Goal: Information Seeking & Learning: Learn about a topic

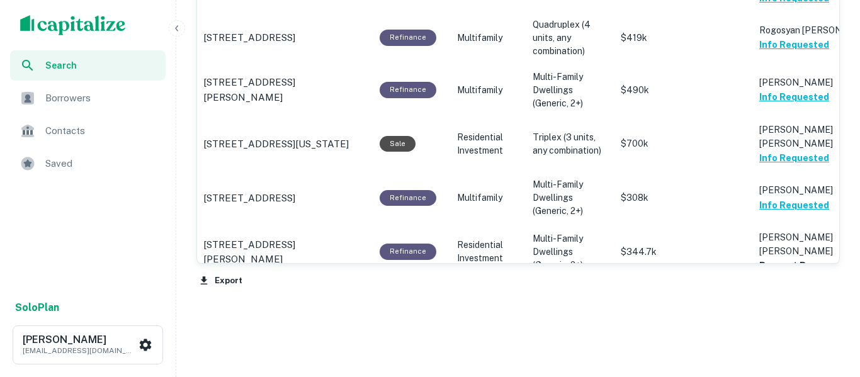
scroll to position [904, 0]
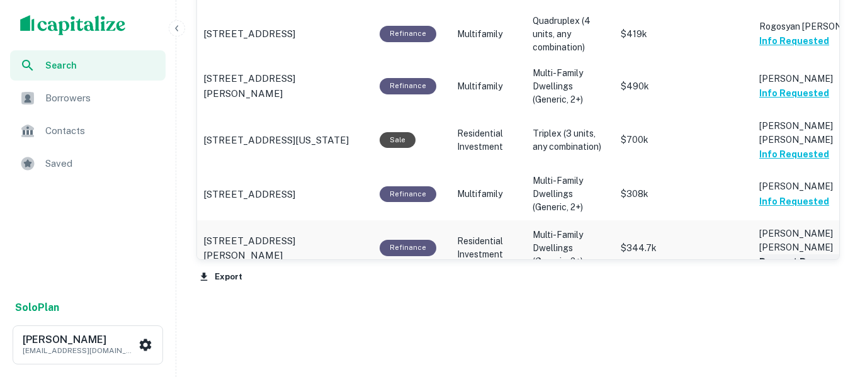
click at [775, 254] on button "Request Borrower Info" at bounding box center [810, 261] width 102 height 15
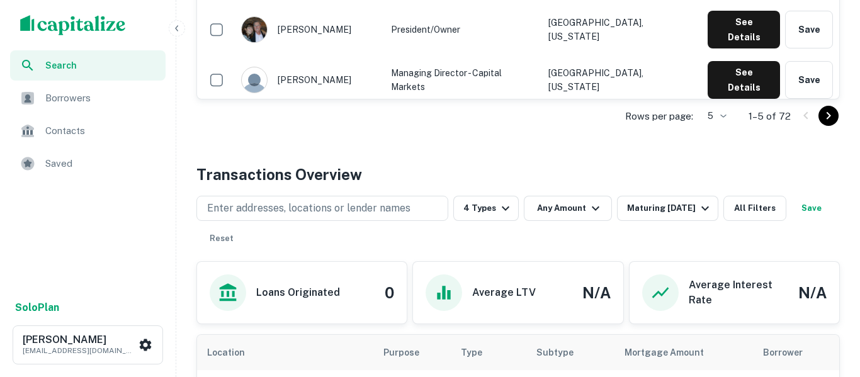
scroll to position [493, 0]
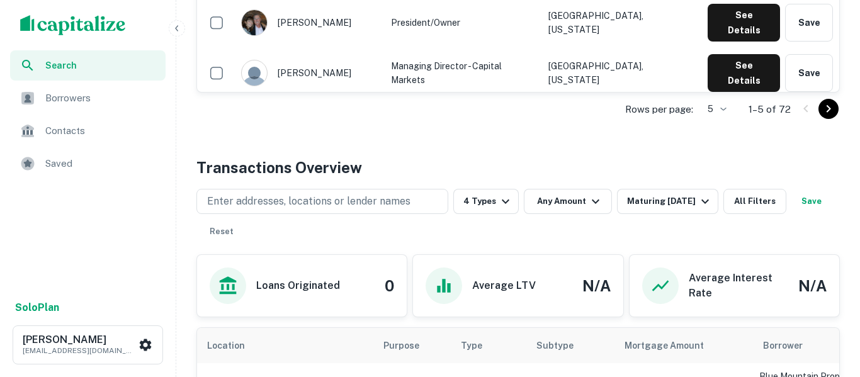
click at [791, 214] on button "Save" at bounding box center [811, 201] width 40 height 25
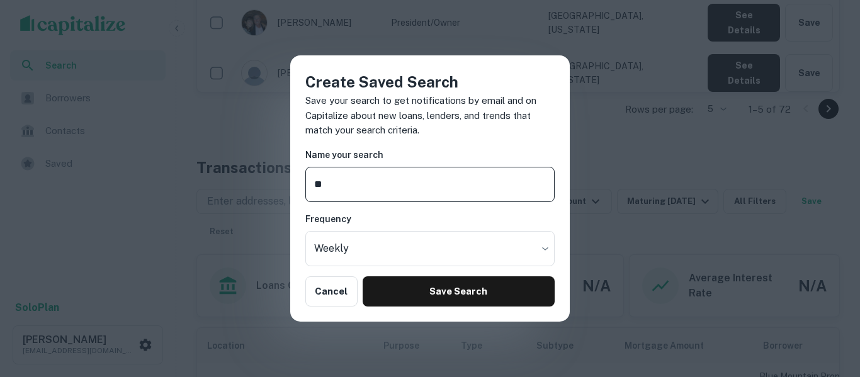
type input "**"
click at [631, 219] on div "Create Saved Search Save your search to get notifications by email and on Capit…" at bounding box center [430, 188] width 860 height 377
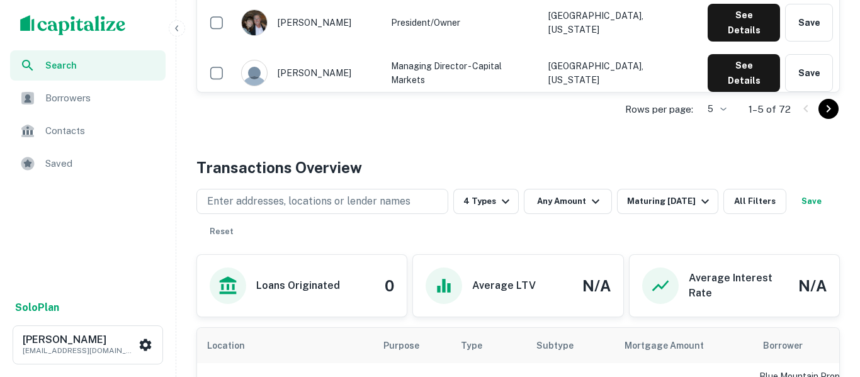
click at [65, 74] on div "Search" at bounding box center [87, 65] width 155 height 30
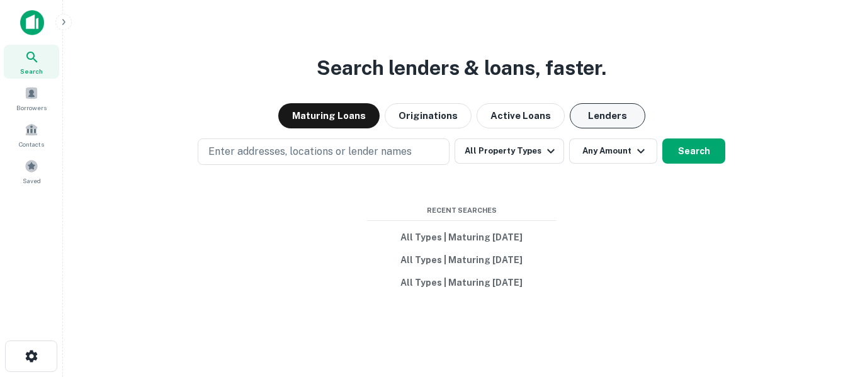
click at [605, 111] on button "Lenders" at bounding box center [607, 115] width 76 height 25
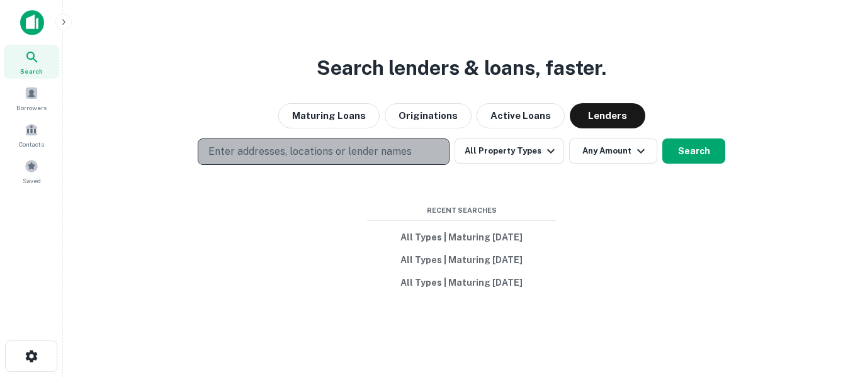
click at [387, 155] on p "Enter addresses, locations or lender names" at bounding box center [309, 151] width 203 height 15
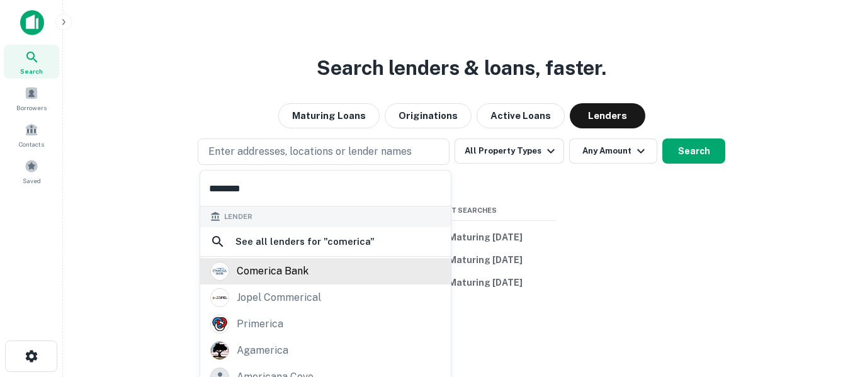
type input "********"
click at [297, 280] on div "comerica bank" at bounding box center [273, 271] width 72 height 19
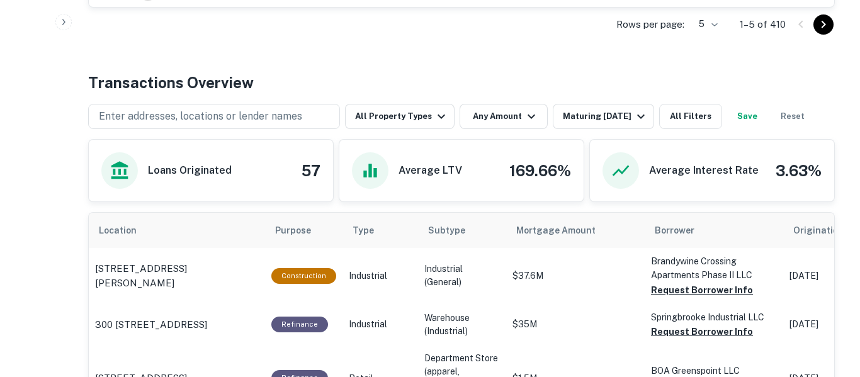
scroll to position [568, 0]
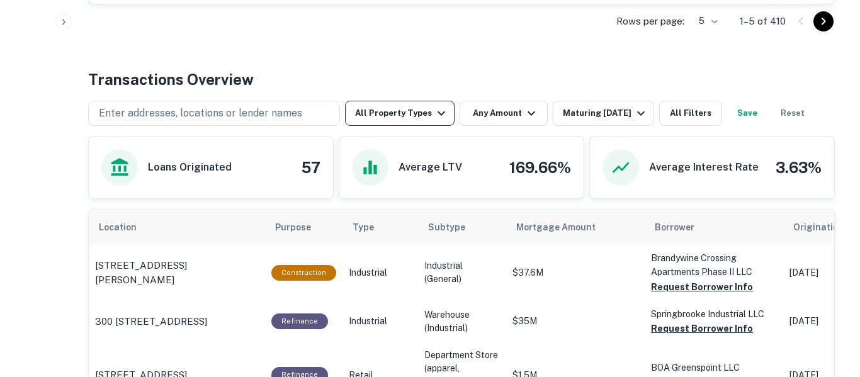
click at [434, 117] on icon "button" at bounding box center [441, 113] width 15 height 15
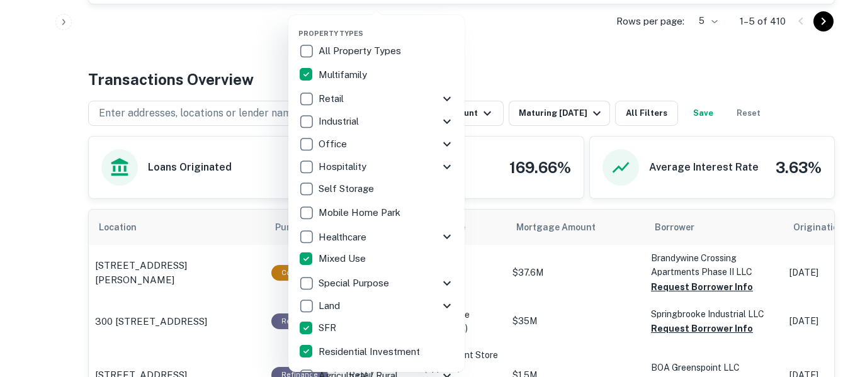
click at [540, 68] on div at bounding box center [430, 188] width 860 height 377
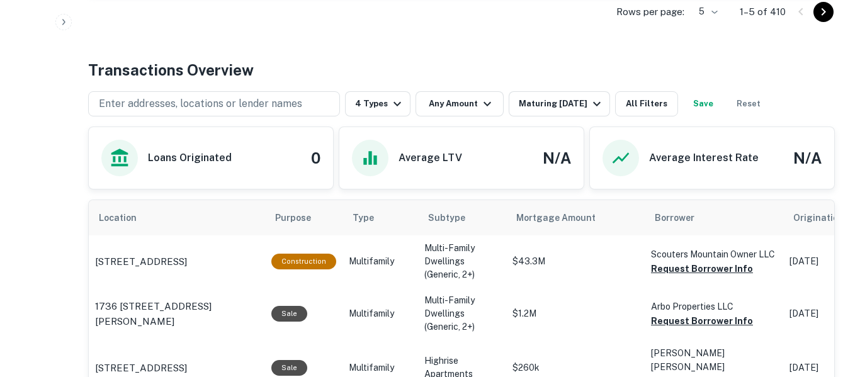
scroll to position [576, 0]
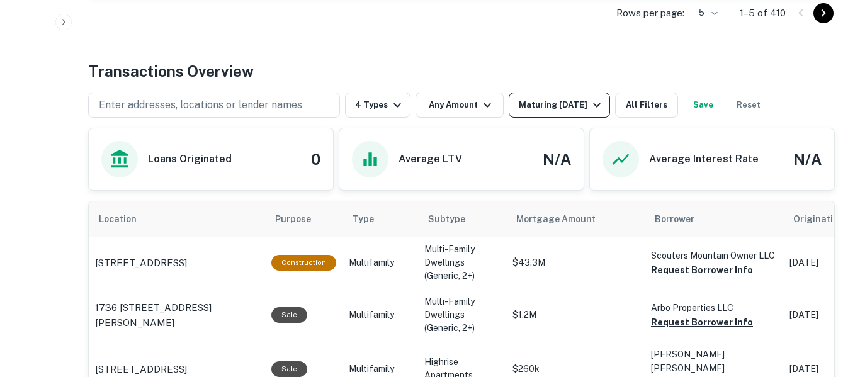
click at [603, 109] on button "Maturing [DATE]" at bounding box center [558, 104] width 101 height 25
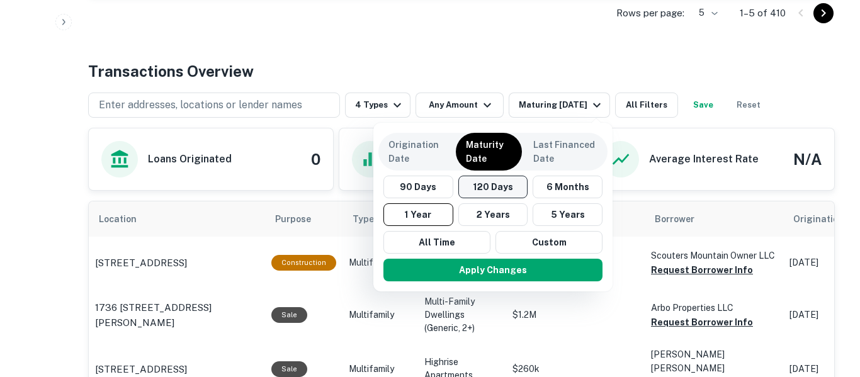
click at [508, 193] on button "120 Days" at bounding box center [493, 187] width 70 height 23
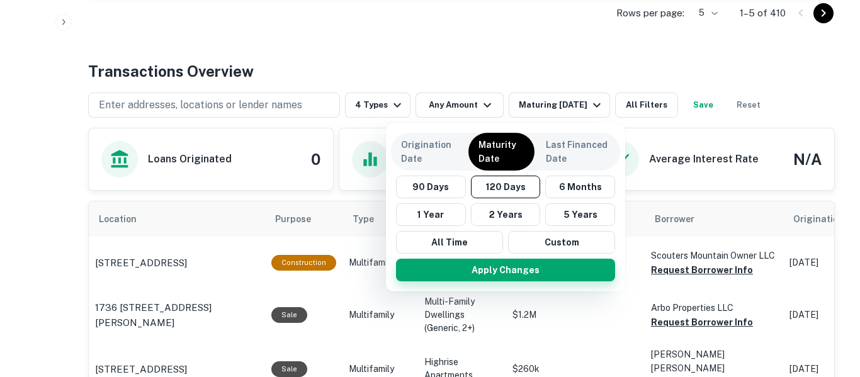
click at [522, 273] on button "Apply Changes" at bounding box center [505, 270] width 219 height 23
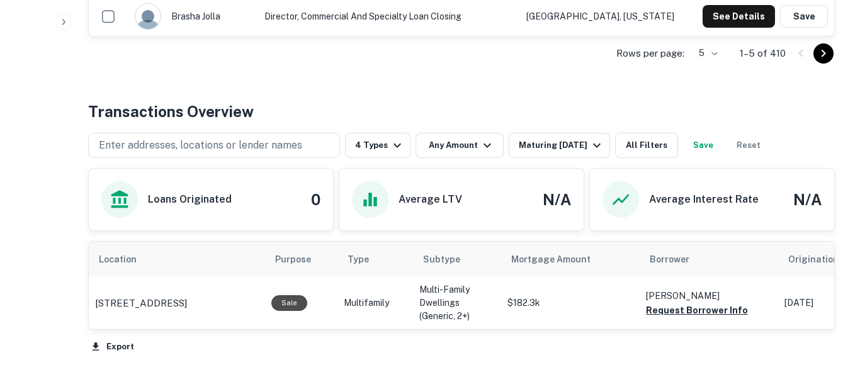
scroll to position [576, 0]
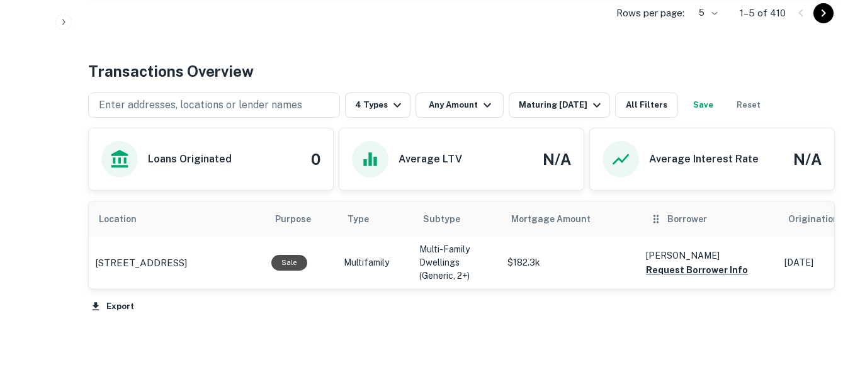
click at [717, 214] on div "Borrower" at bounding box center [708, 218] width 118 height 15
click at [723, 276] on button "Request Borrower Info" at bounding box center [697, 269] width 102 height 15
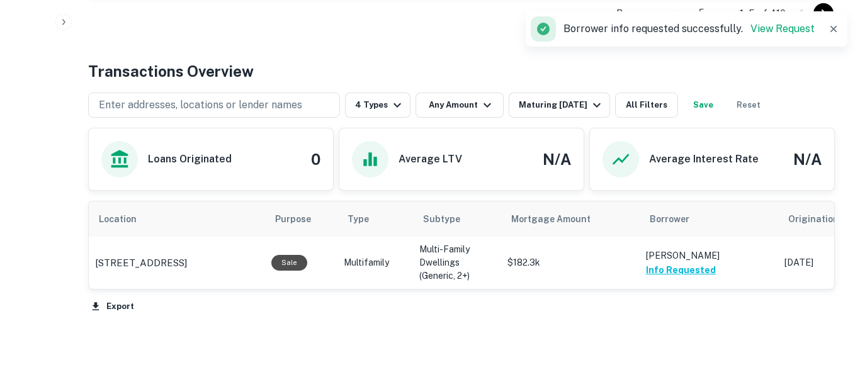
click at [719, 110] on button "Save" at bounding box center [703, 104] width 40 height 25
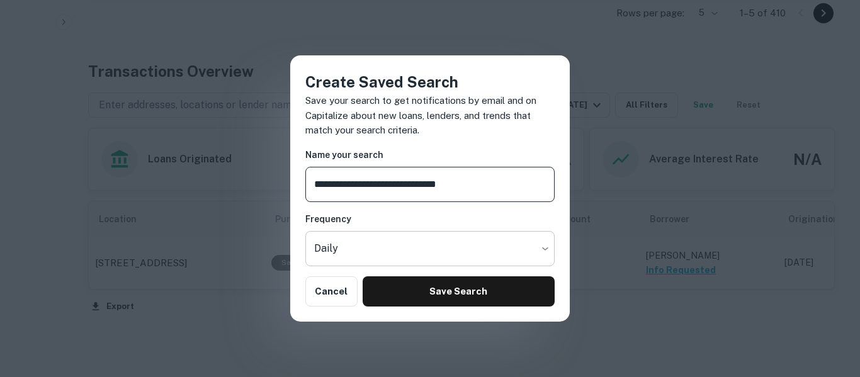
type input "**********"
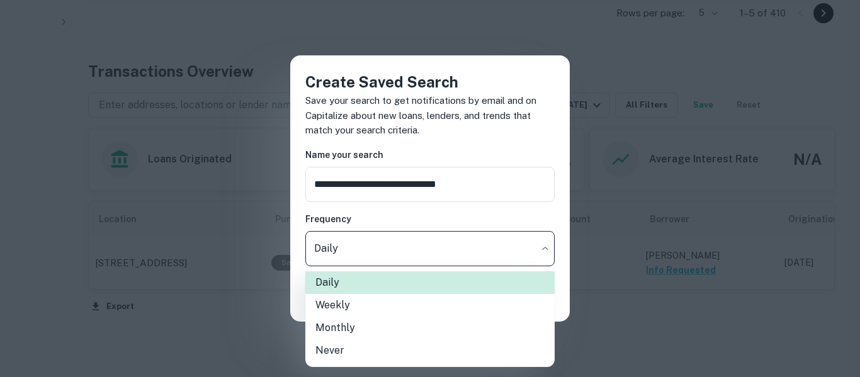
click at [417, 310] on li "Weekly" at bounding box center [429, 305] width 249 height 23
type input "******"
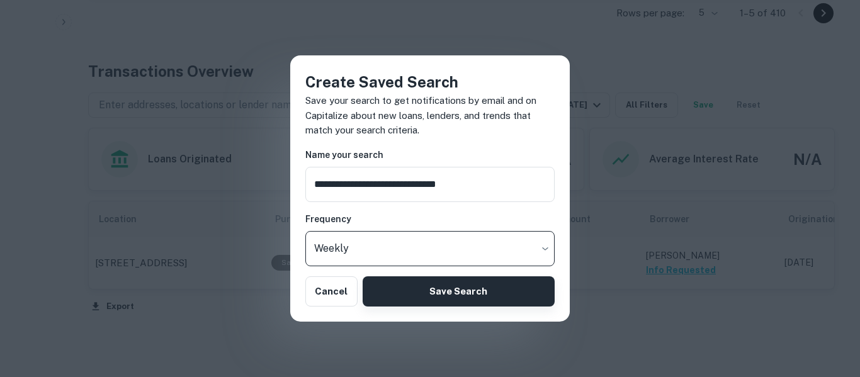
click at [455, 288] on button "Save Search" at bounding box center [458, 291] width 192 height 30
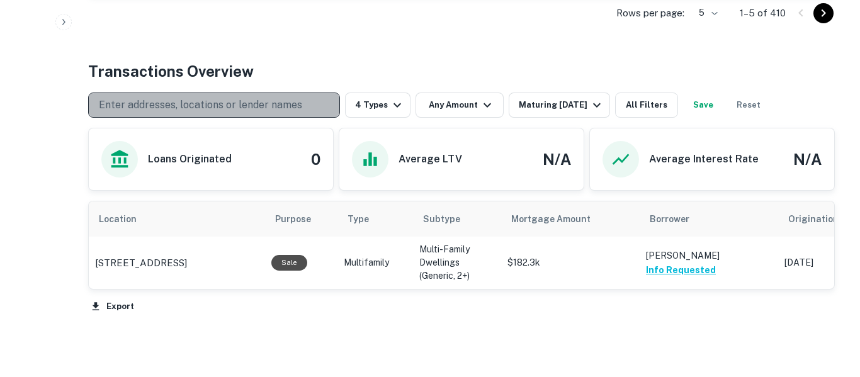
click at [292, 105] on p "Enter addresses, locations or lender names" at bounding box center [200, 105] width 203 height 15
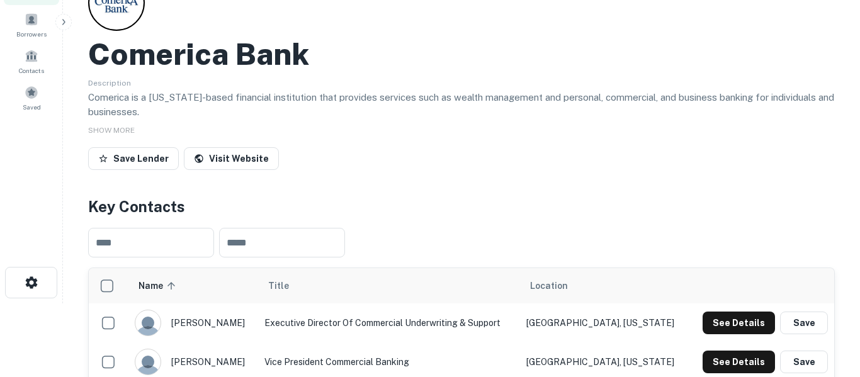
scroll to position [0, 0]
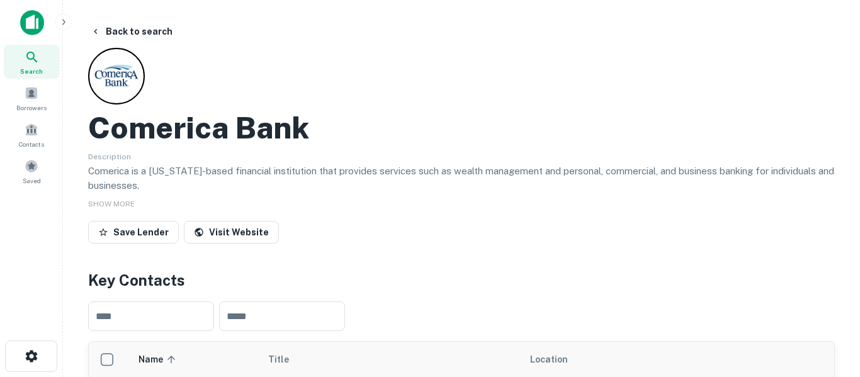
click at [39, 54] on icon at bounding box center [32, 57] width 15 height 15
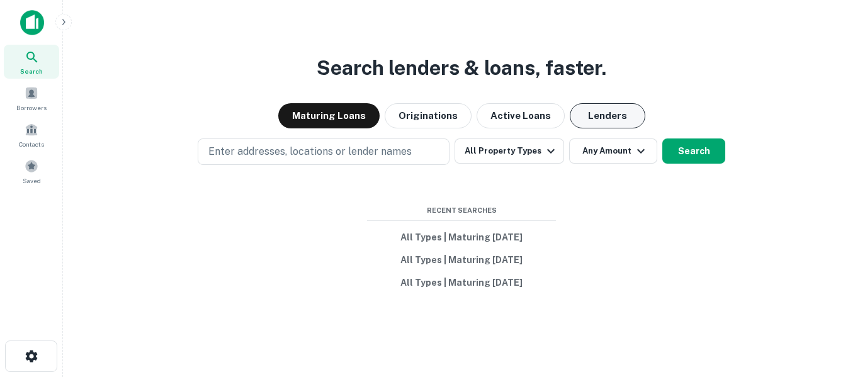
click at [603, 118] on button "Lenders" at bounding box center [607, 115] width 76 height 25
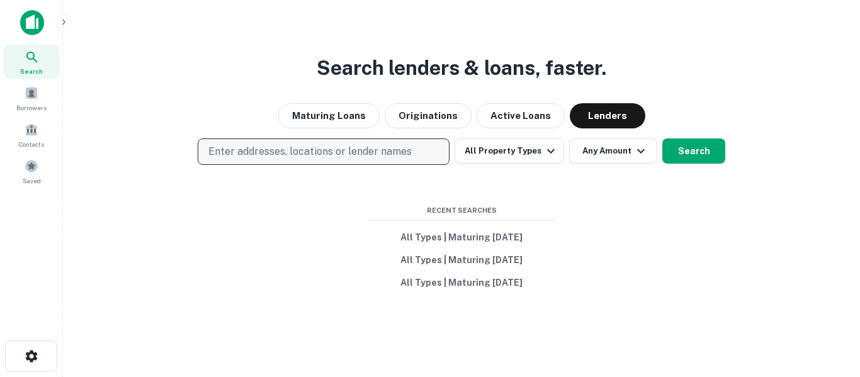
click at [374, 159] on p "Enter addresses, locations or lender names" at bounding box center [309, 151] width 203 height 15
type input "*******"
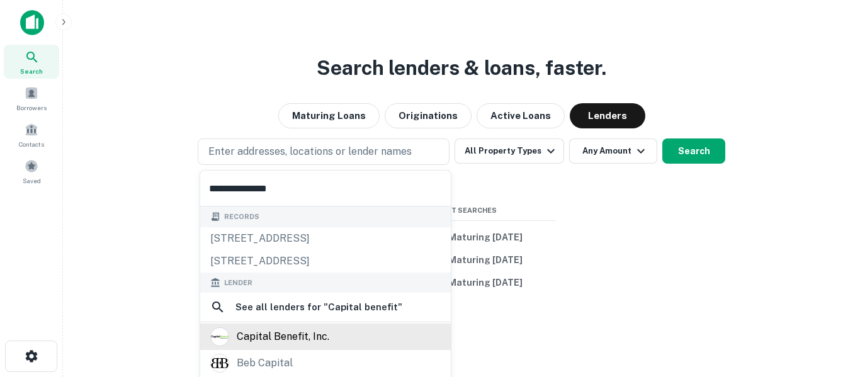
type input "**********"
click at [313, 339] on div "capital benefit, inc." at bounding box center [283, 336] width 92 height 19
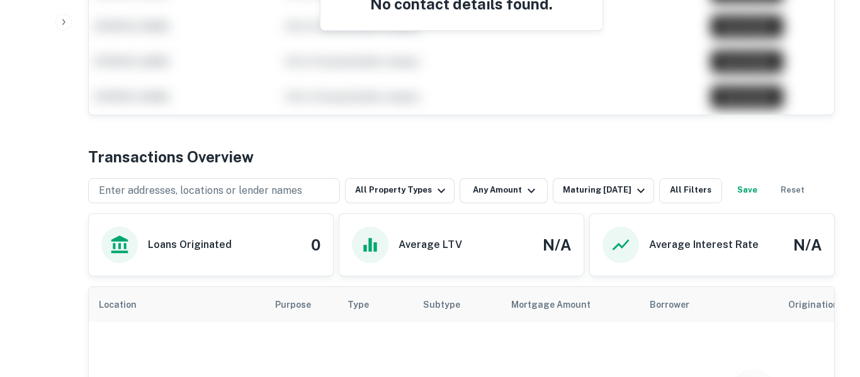
scroll to position [489, 0]
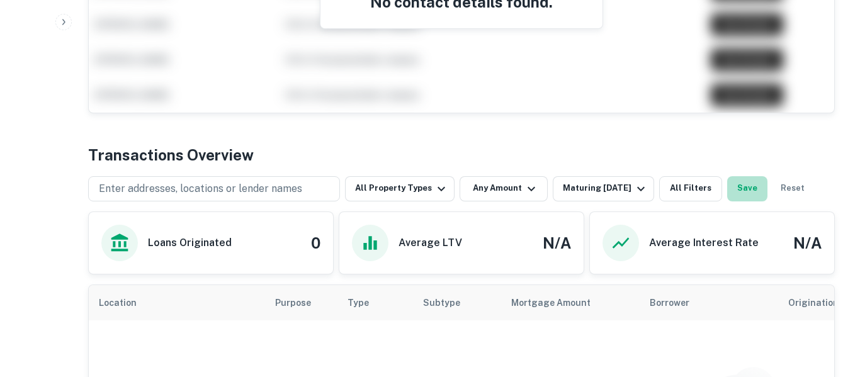
click at [741, 190] on button "Save" at bounding box center [747, 188] width 40 height 25
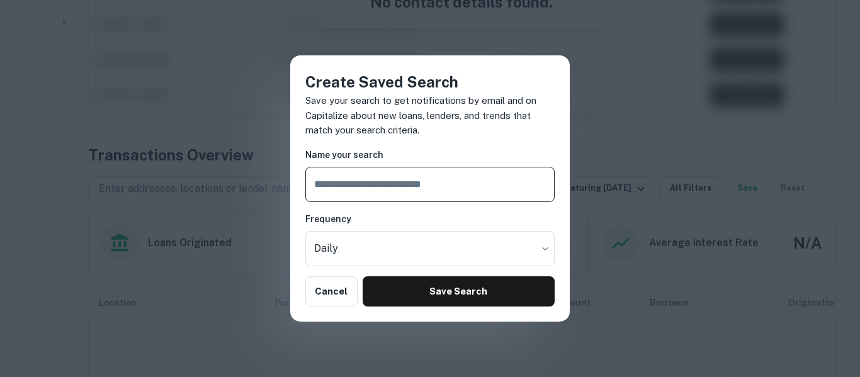
click at [621, 99] on div "Create Saved Search Save your search to get notifications by email and on Capit…" at bounding box center [430, 188] width 860 height 377
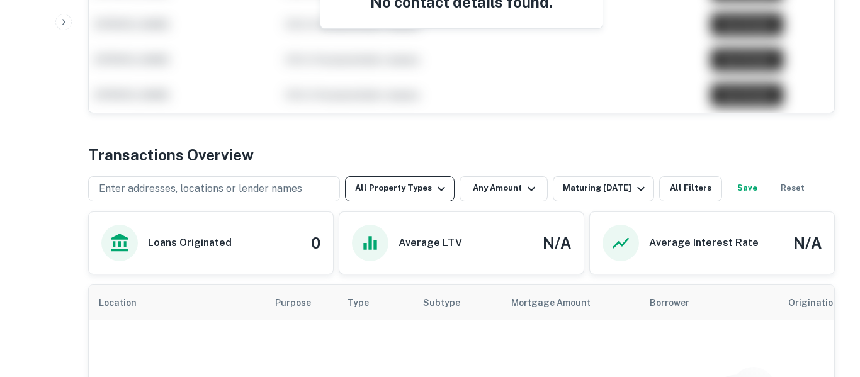
click at [434, 194] on icon "button" at bounding box center [441, 188] width 15 height 15
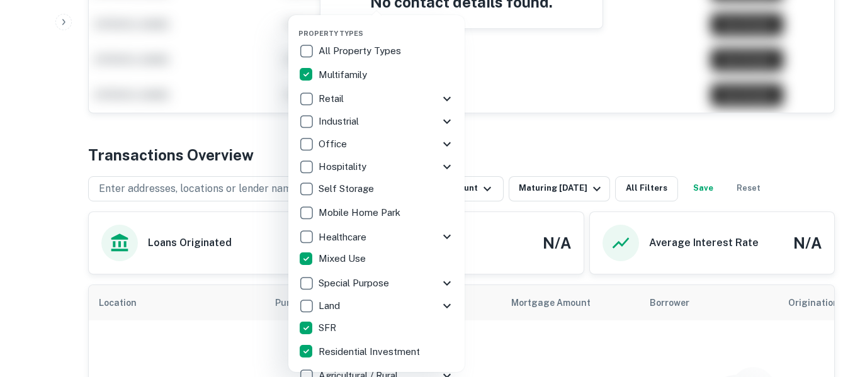
click at [547, 145] on div at bounding box center [430, 188] width 860 height 377
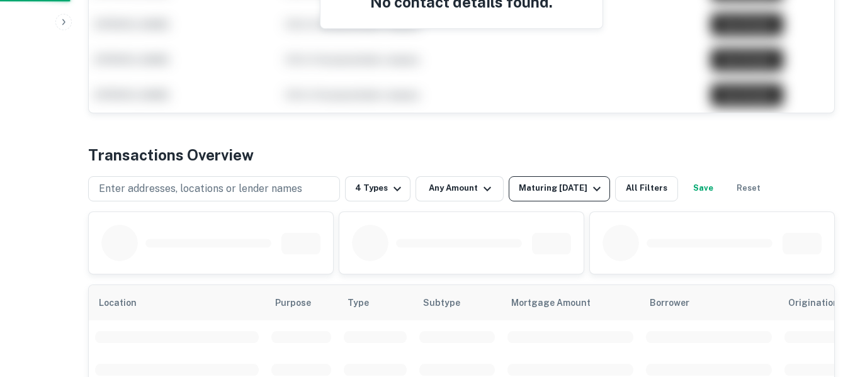
click at [557, 194] on div "Maturing [DATE]" at bounding box center [562, 188] width 86 height 15
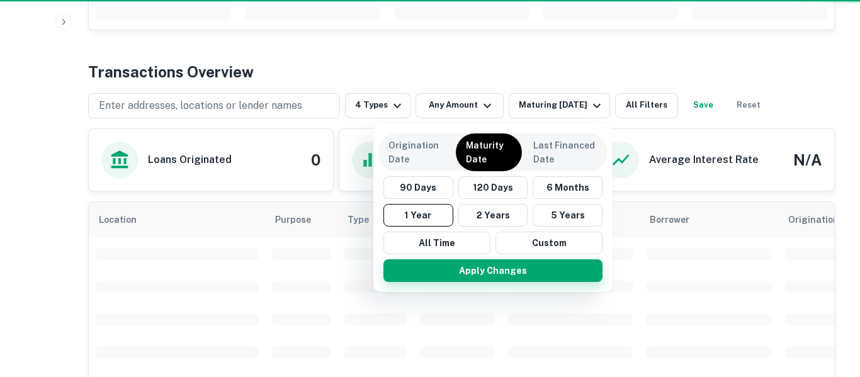
click at [491, 274] on button "Apply Changes" at bounding box center [492, 270] width 219 height 23
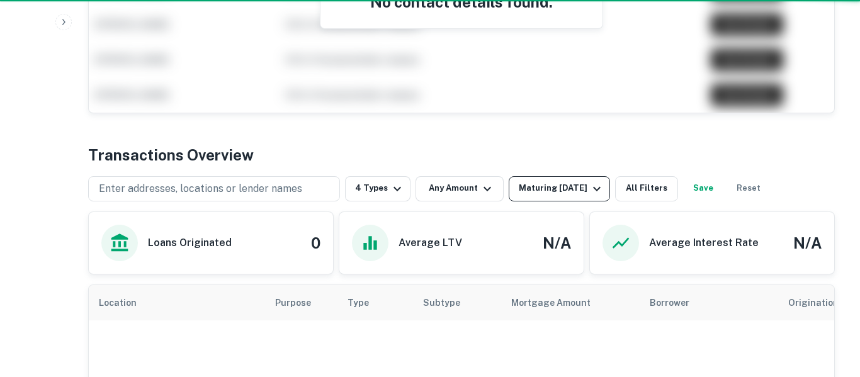
click at [554, 190] on div "Maturing [DATE]" at bounding box center [562, 188] width 86 height 15
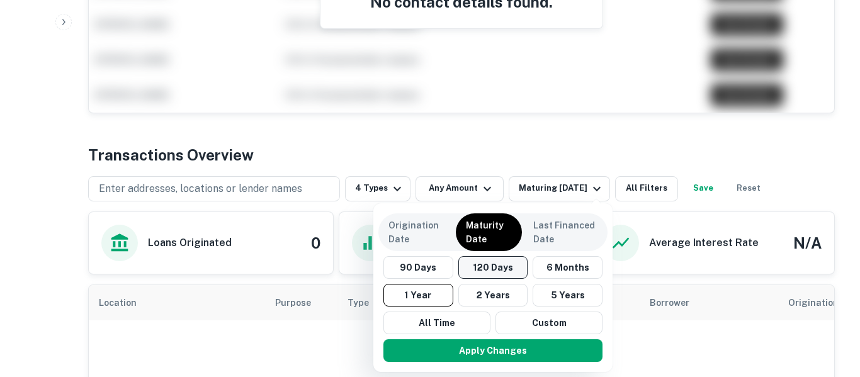
click at [501, 275] on button "120 Days" at bounding box center [493, 267] width 70 height 23
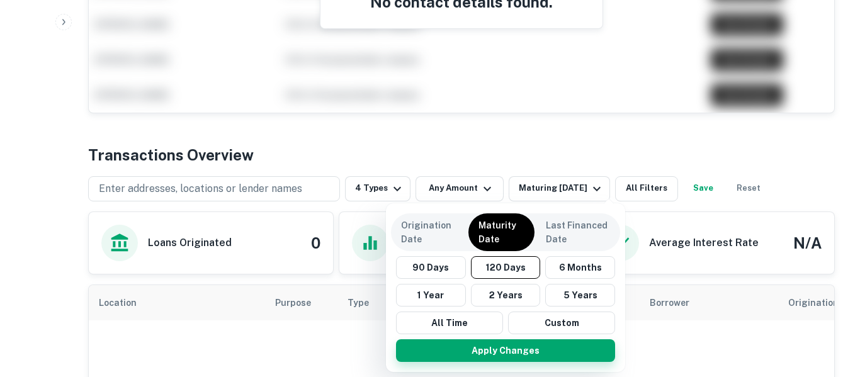
click at [515, 352] on button "Apply Changes" at bounding box center [505, 350] width 219 height 23
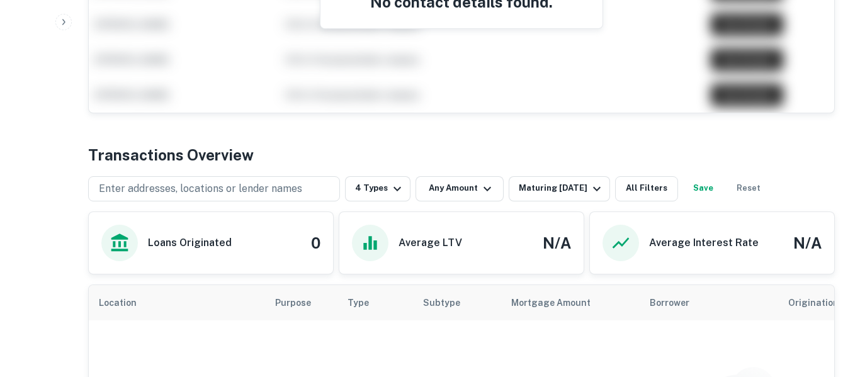
click at [723, 192] on button "Save" at bounding box center [703, 188] width 40 height 25
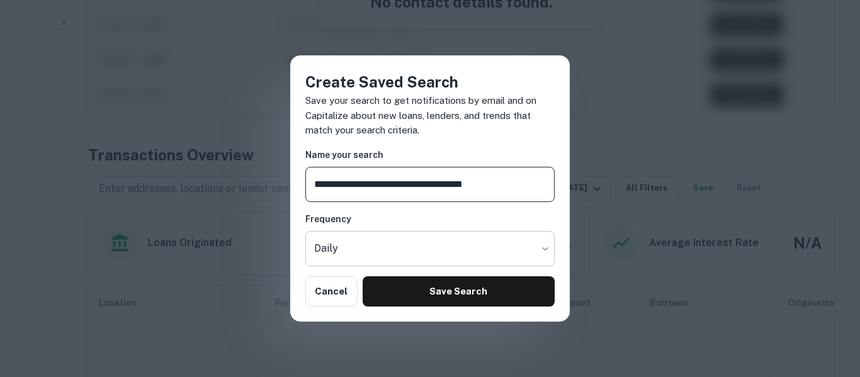
type input "**********"
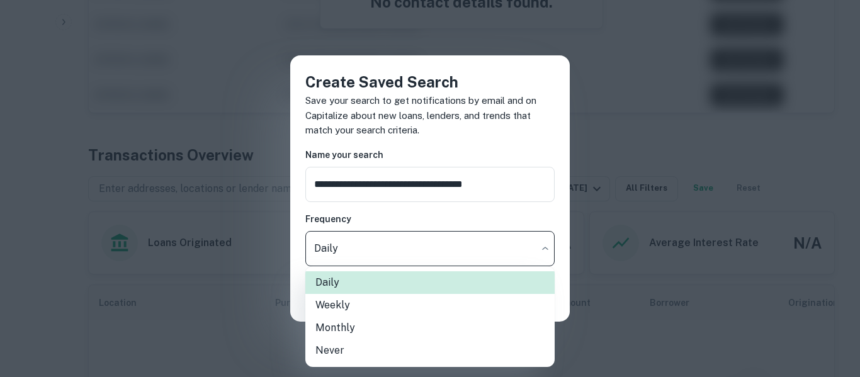
click at [396, 314] on li "Weekly" at bounding box center [429, 305] width 249 height 23
type input "******"
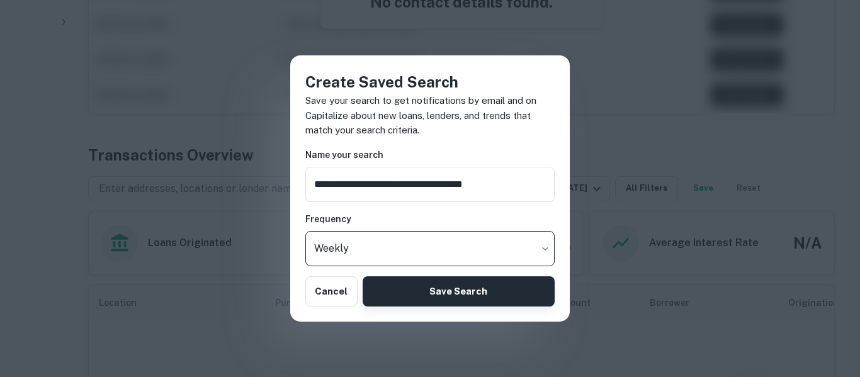
click at [440, 298] on button "Save Search" at bounding box center [458, 291] width 192 height 30
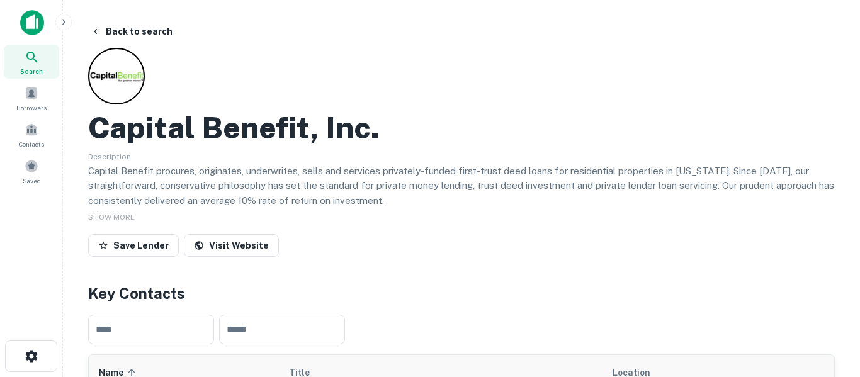
click at [38, 57] on icon at bounding box center [32, 57] width 15 height 15
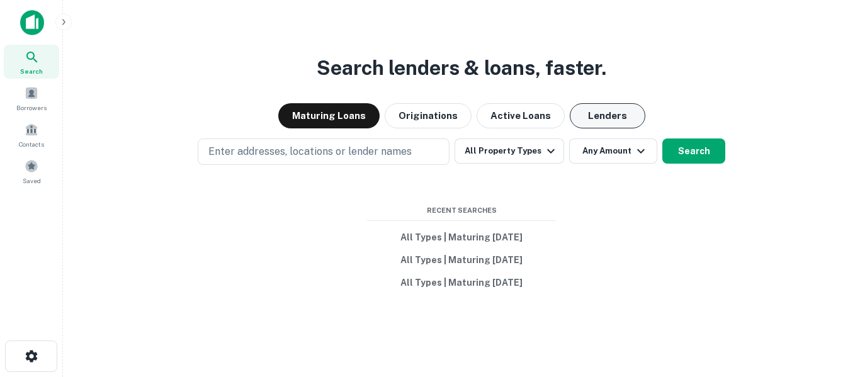
click at [613, 125] on button "Lenders" at bounding box center [607, 115] width 76 height 25
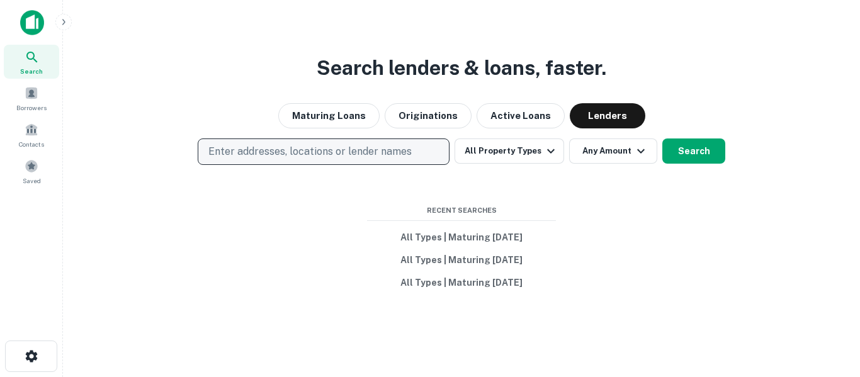
click at [395, 164] on button "Enter addresses, locations or lender names" at bounding box center [324, 151] width 252 height 26
type input "**********"
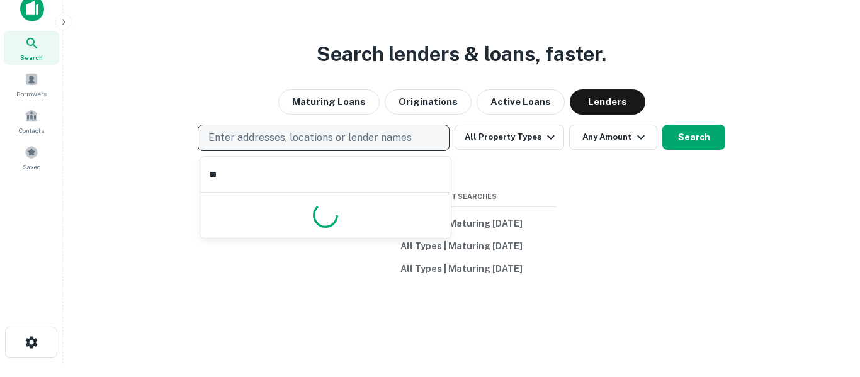
type input "*"
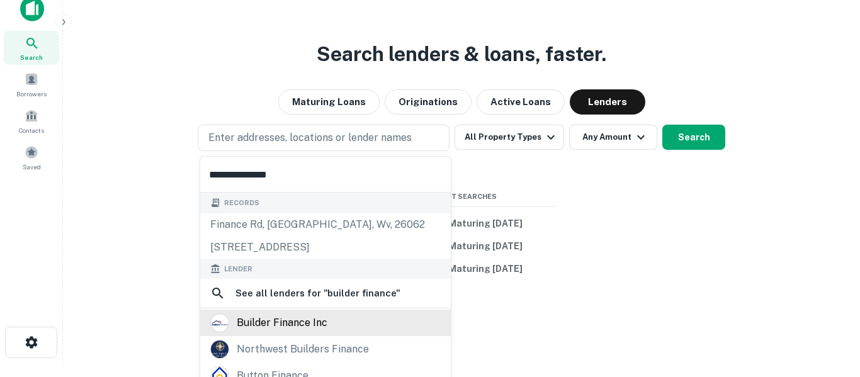
type input "**********"
click at [293, 320] on div "builder finance inc" at bounding box center [282, 322] width 91 height 19
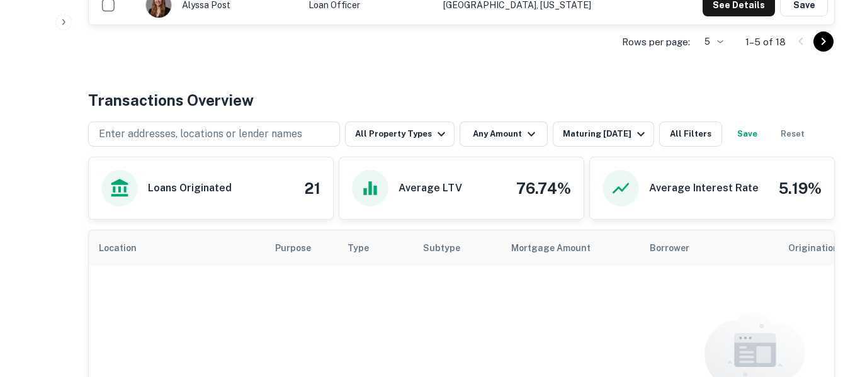
scroll to position [562, 0]
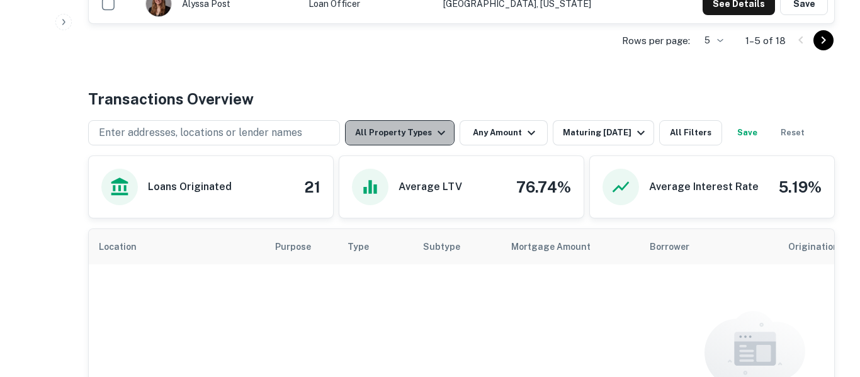
click at [434, 134] on icon "button" at bounding box center [441, 132] width 15 height 15
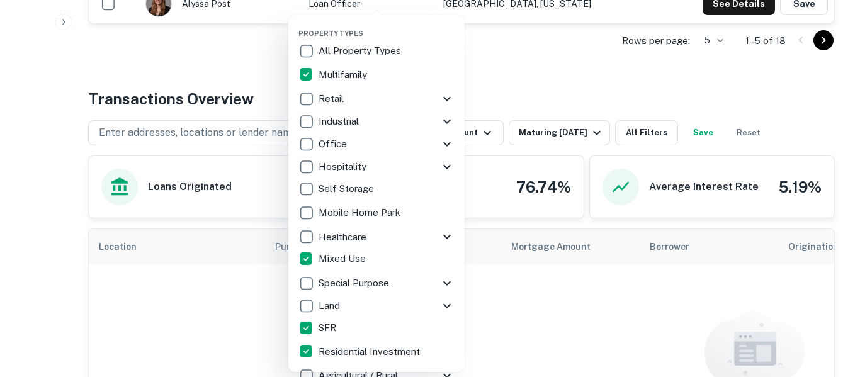
click at [576, 85] on div at bounding box center [430, 188] width 860 height 377
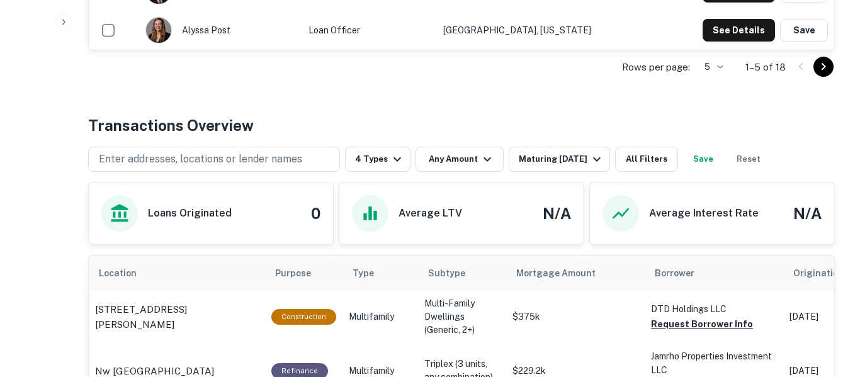
scroll to position [534, 0]
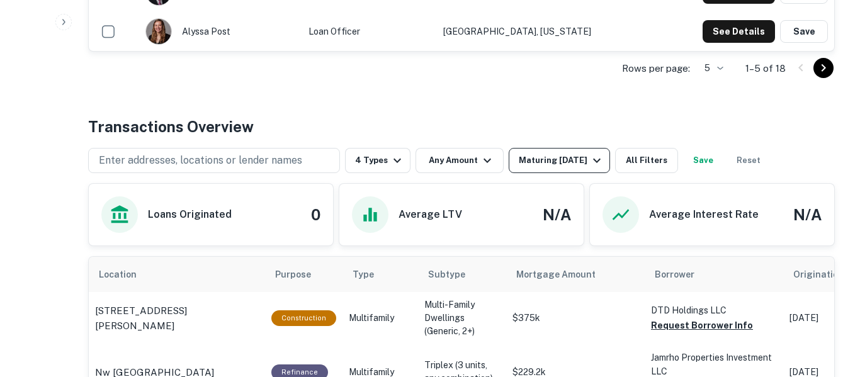
click at [575, 160] on div "Maturing [DATE]" at bounding box center [562, 160] width 86 height 15
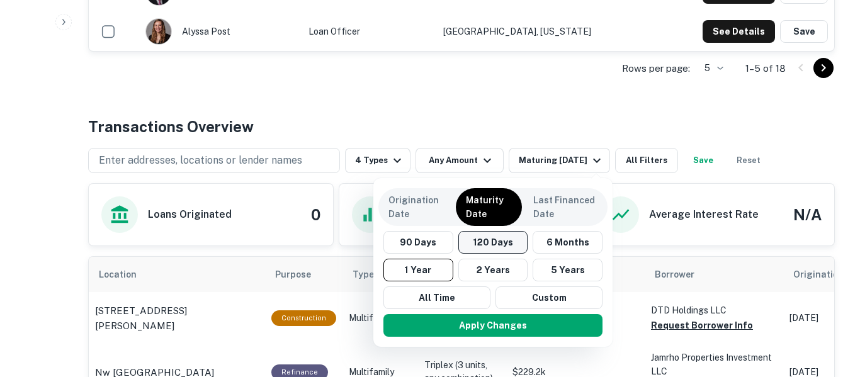
click at [503, 244] on button "120 Days" at bounding box center [493, 242] width 70 height 23
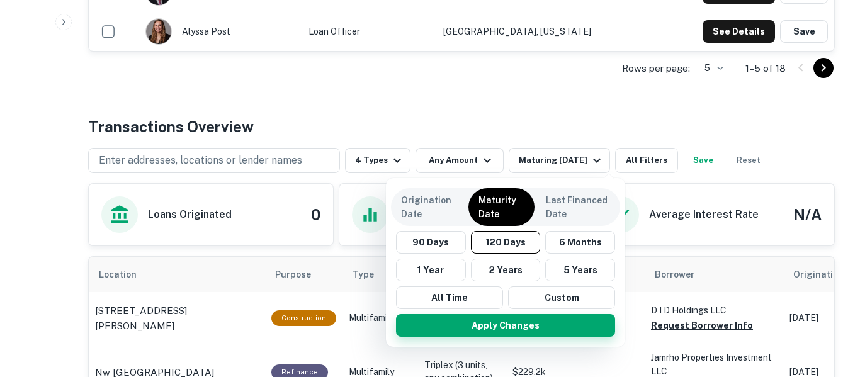
click at [514, 332] on button "Apply Changes" at bounding box center [505, 325] width 219 height 23
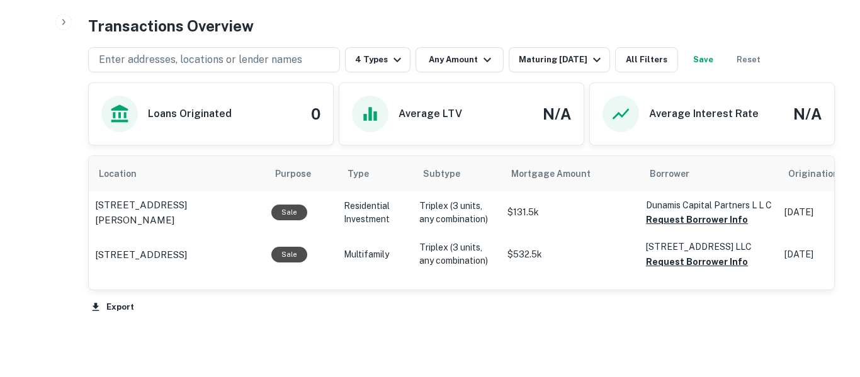
scroll to position [636, 0]
click at [720, 227] on button "Request Borrower Info" at bounding box center [697, 218] width 102 height 15
click at [723, 269] on button "Request Borrower Info" at bounding box center [697, 261] width 102 height 15
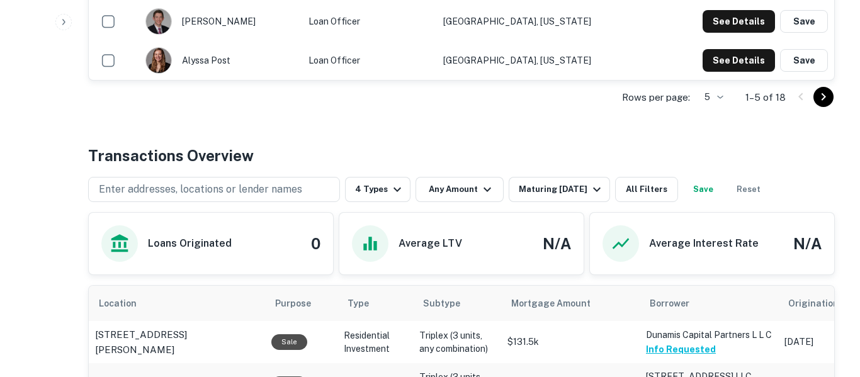
scroll to position [508, 0]
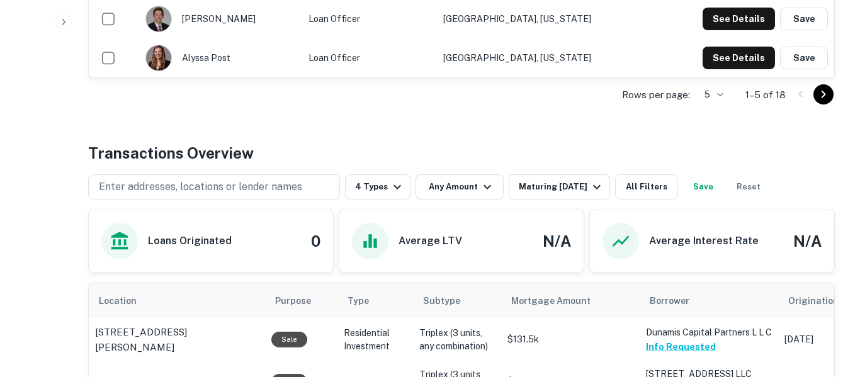
click at [723, 188] on button "Save" at bounding box center [703, 186] width 40 height 25
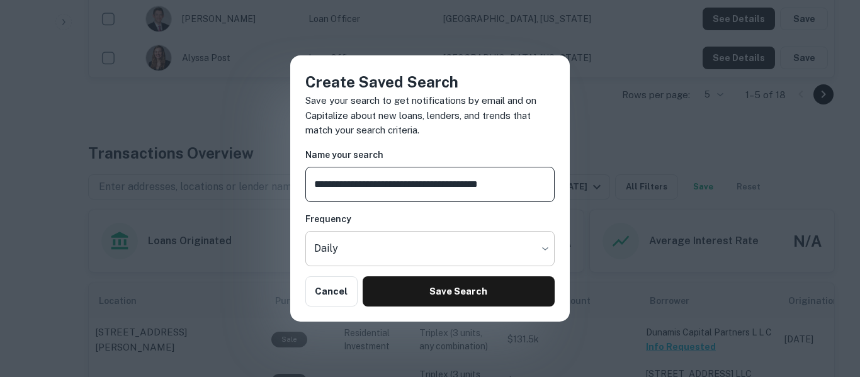
type input "**********"
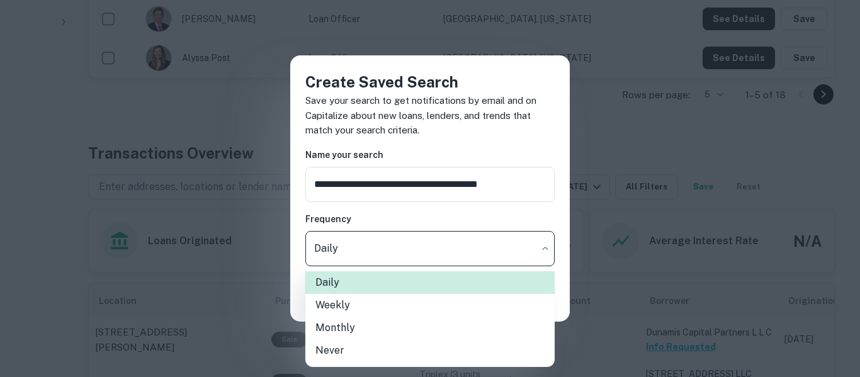
click at [402, 314] on li "Weekly" at bounding box center [429, 305] width 249 height 23
type input "******"
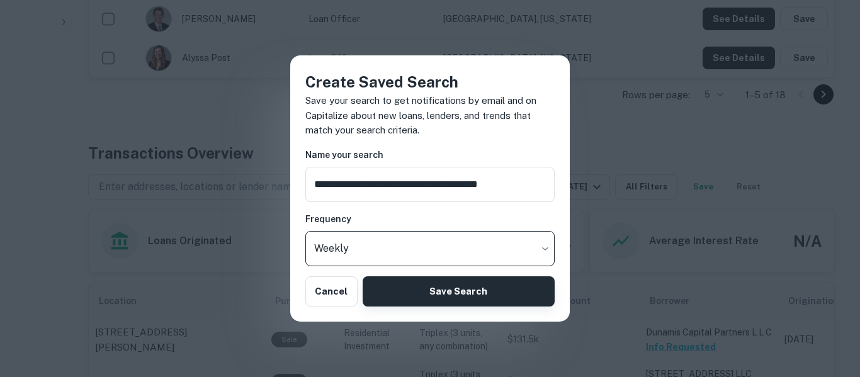
click at [428, 296] on button "Save Search" at bounding box center [458, 291] width 192 height 30
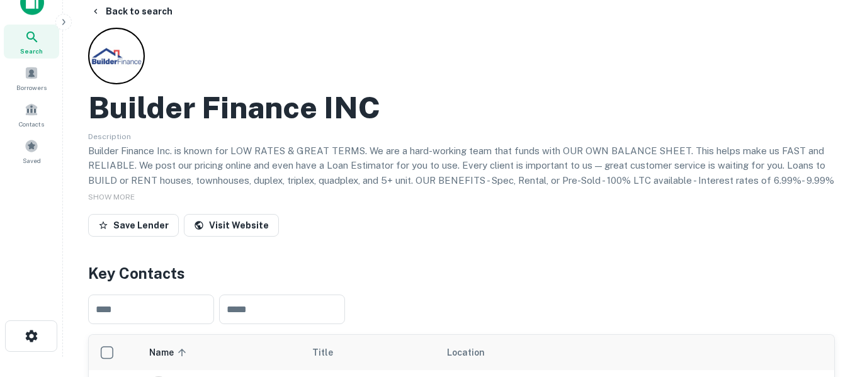
scroll to position [0, 0]
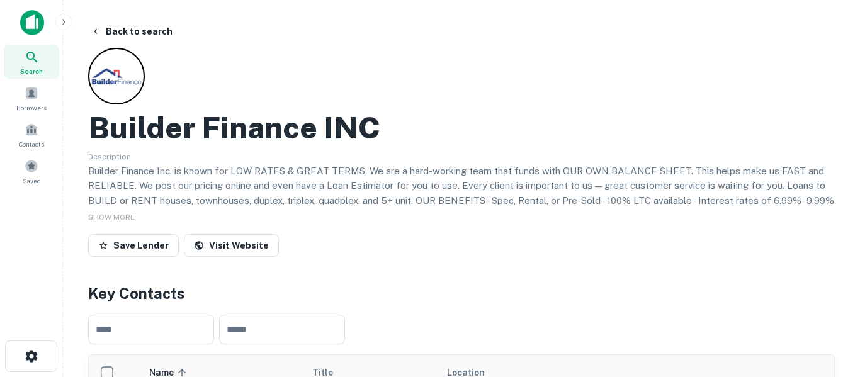
click at [36, 62] on icon at bounding box center [31, 57] width 11 height 11
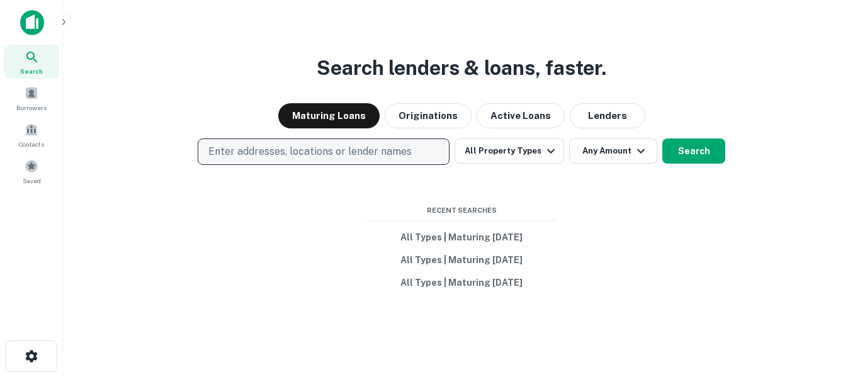
click at [385, 155] on p "Enter addresses, locations or lender names" at bounding box center [309, 151] width 203 height 15
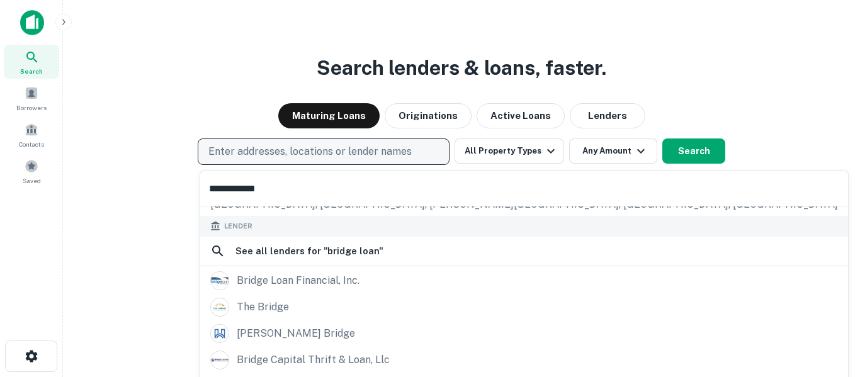
scroll to position [126, 0]
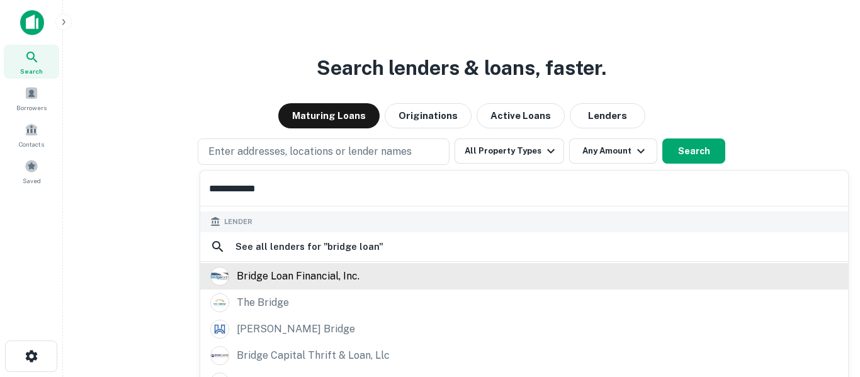
type input "**********"
click at [344, 277] on div "bridge loan financial, inc." at bounding box center [298, 276] width 123 height 19
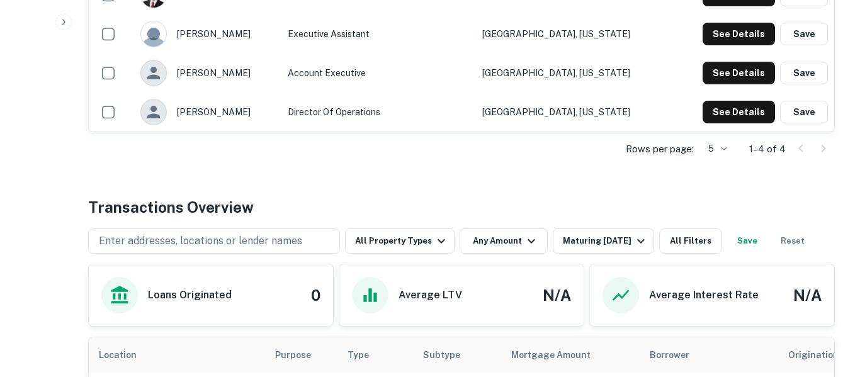
scroll to position [406, 0]
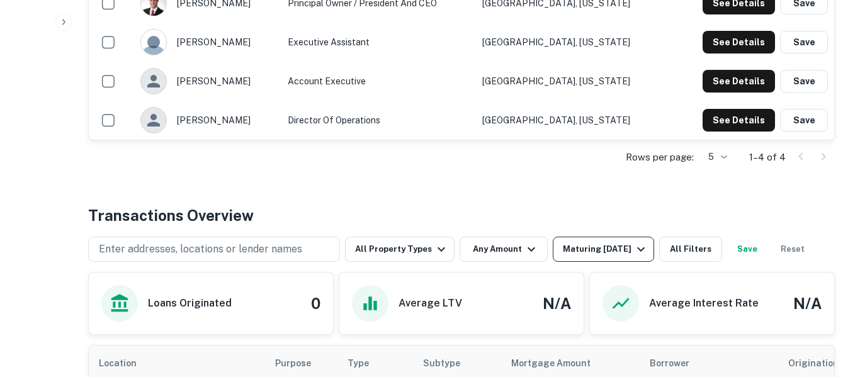
click at [615, 253] on div "Maturing [DATE]" at bounding box center [606, 249] width 86 height 15
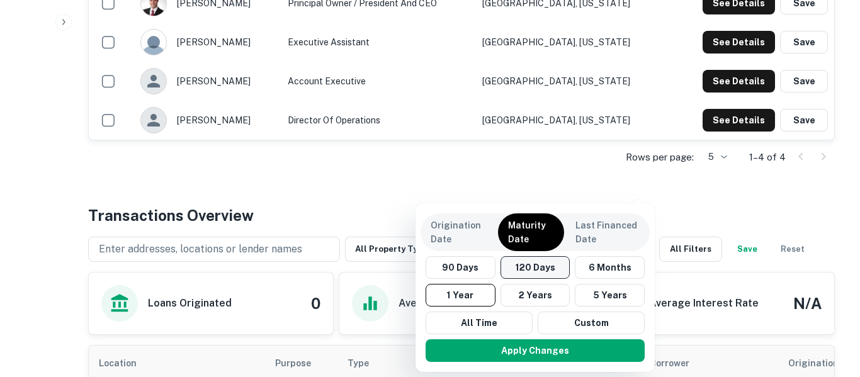
click at [542, 275] on button "120 Days" at bounding box center [535, 267] width 70 height 23
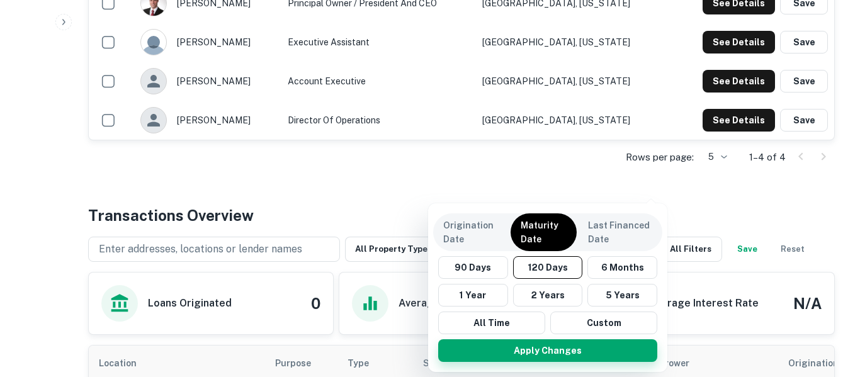
click at [546, 353] on button "Apply Changes" at bounding box center [547, 350] width 219 height 23
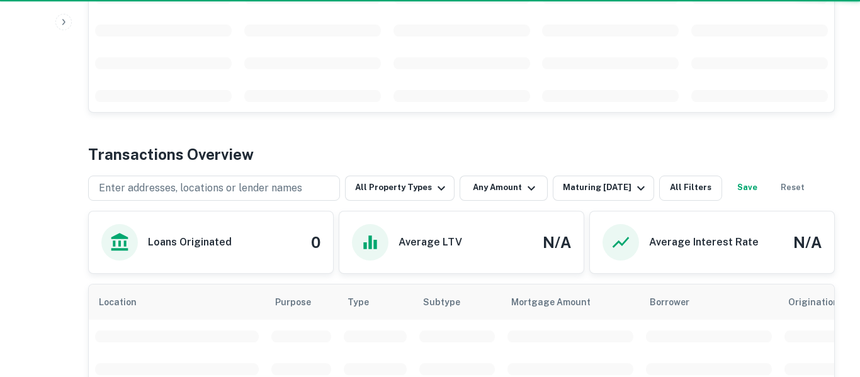
click at [430, 250] on div "Average LTV" at bounding box center [407, 242] width 110 height 36
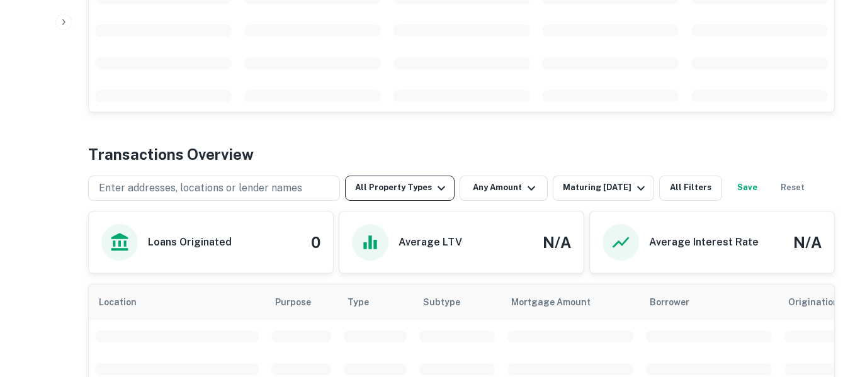
click at [435, 195] on icon "button" at bounding box center [441, 188] width 15 height 15
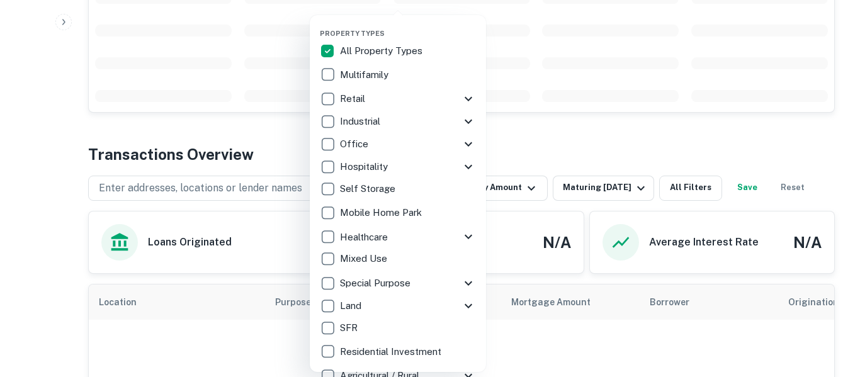
click at [441, 184] on div "Self Storage" at bounding box center [398, 188] width 156 height 21
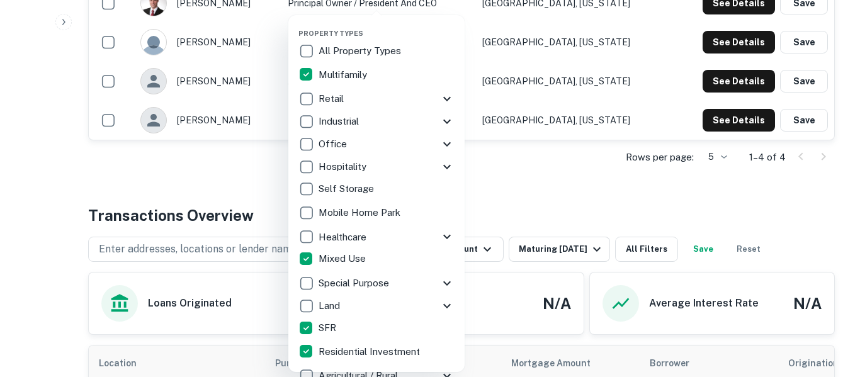
click at [532, 172] on div at bounding box center [430, 188] width 860 height 377
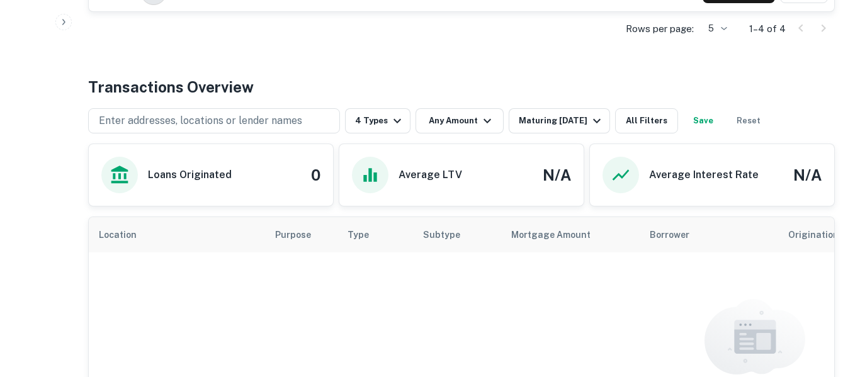
scroll to position [538, 0]
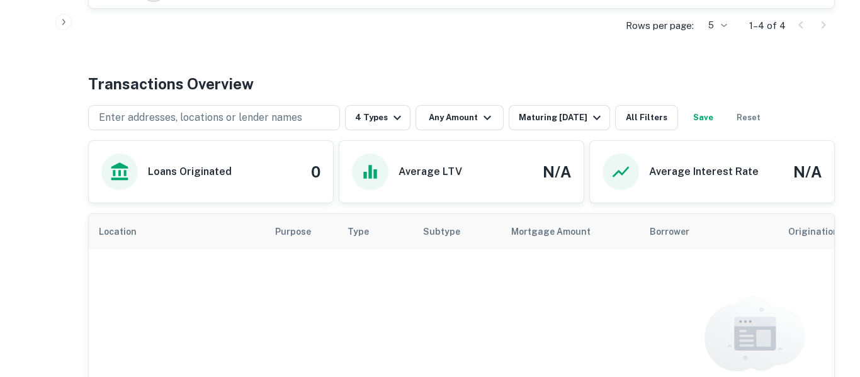
click at [716, 118] on button "Save" at bounding box center [703, 117] width 40 height 25
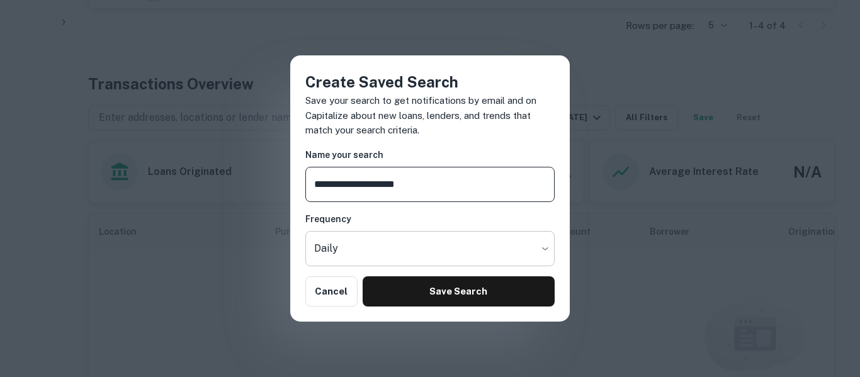
type input "**********"
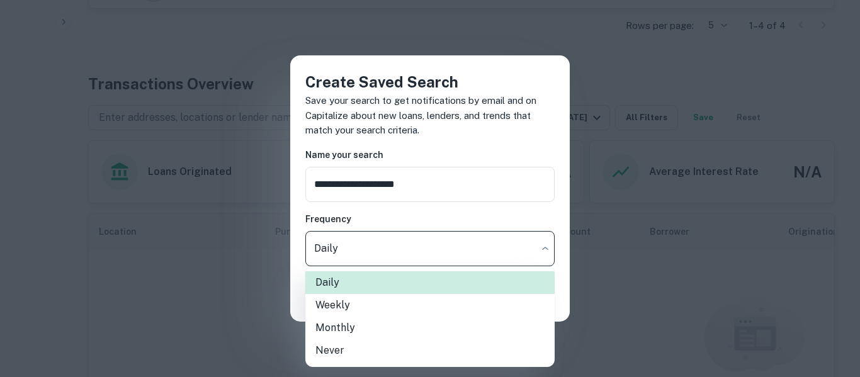
click at [414, 312] on li "Weekly" at bounding box center [429, 305] width 249 height 23
type input "******"
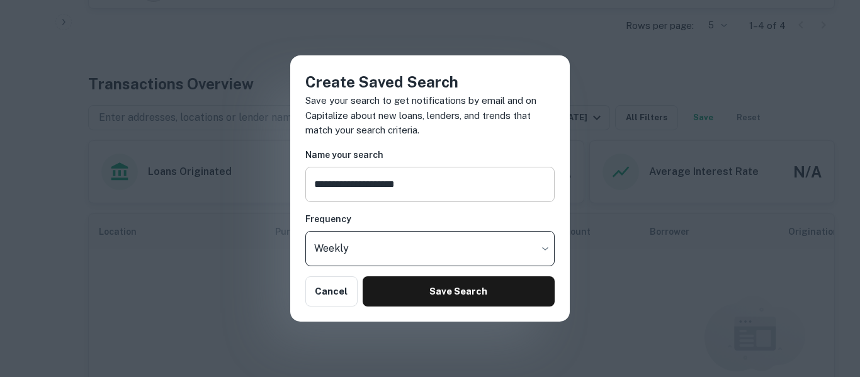
click at [479, 184] on input "**********" at bounding box center [429, 184] width 249 height 35
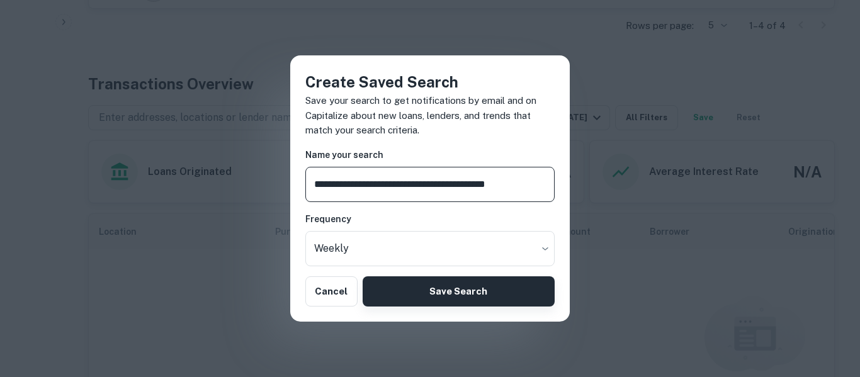
type input "**********"
click at [488, 296] on button "Save Search" at bounding box center [458, 291] width 192 height 30
